Goal: Task Accomplishment & Management: Manage account settings

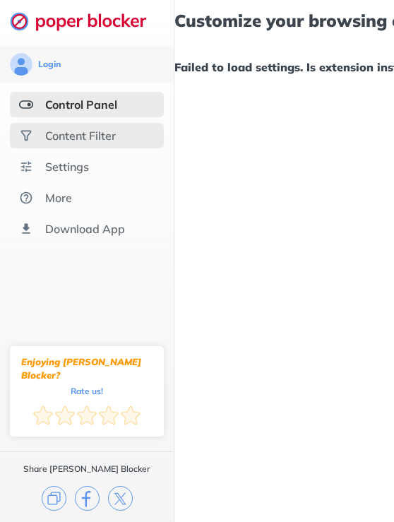
click at [113, 133] on div "Content Filter" at bounding box center [80, 135] width 71 height 14
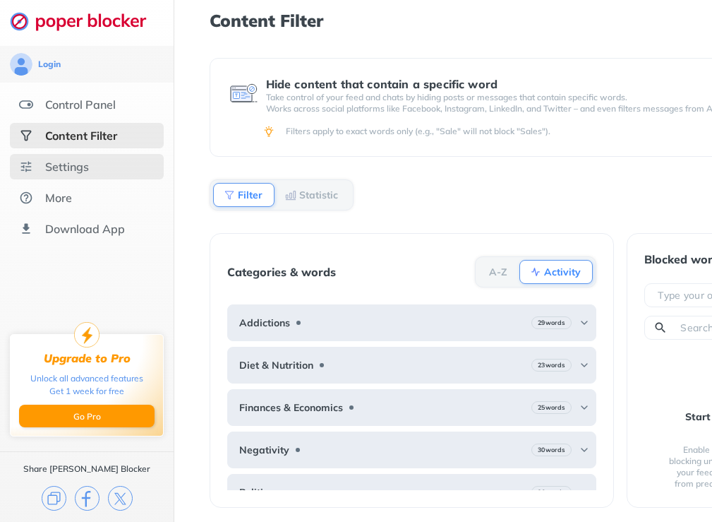
click at [64, 168] on div "Settings" at bounding box center [67, 167] width 44 height 14
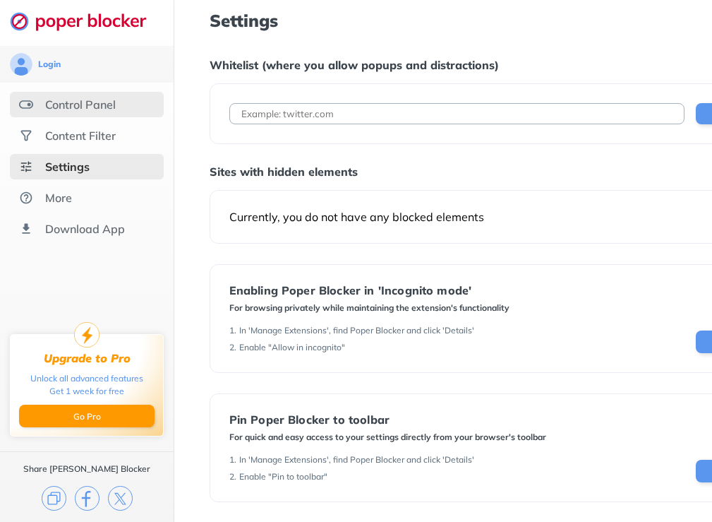
click at [93, 100] on div "Control Panel" at bounding box center [80, 104] width 71 height 14
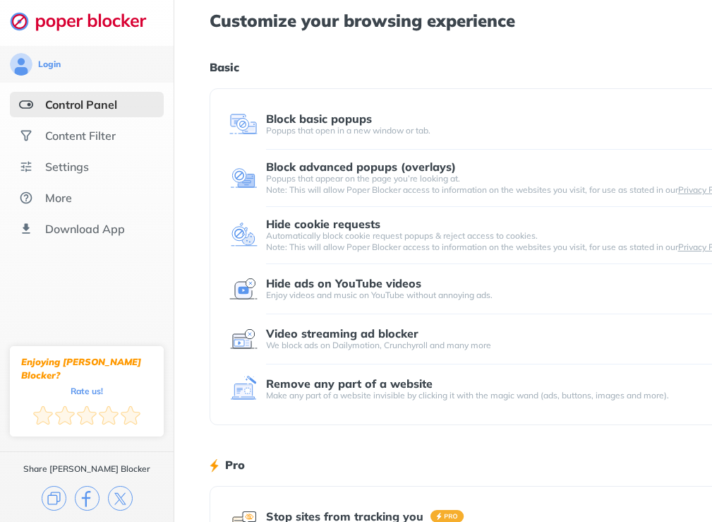
click at [335, 118] on div "Block basic popups" at bounding box center [319, 118] width 106 height 13
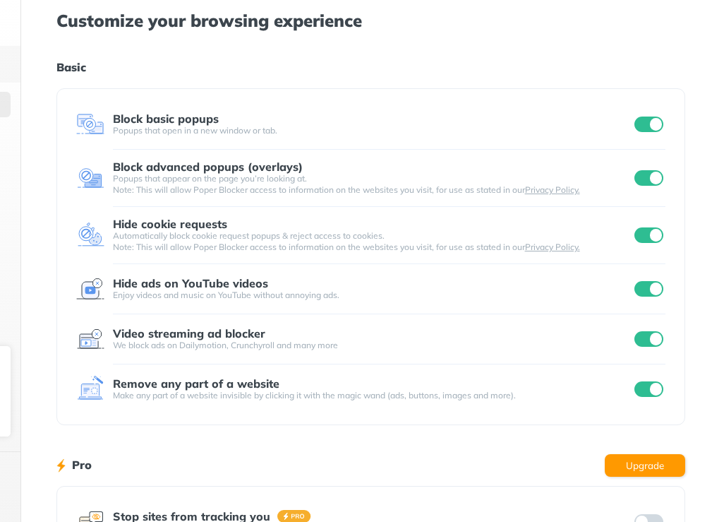
scroll to position [0, 162]
